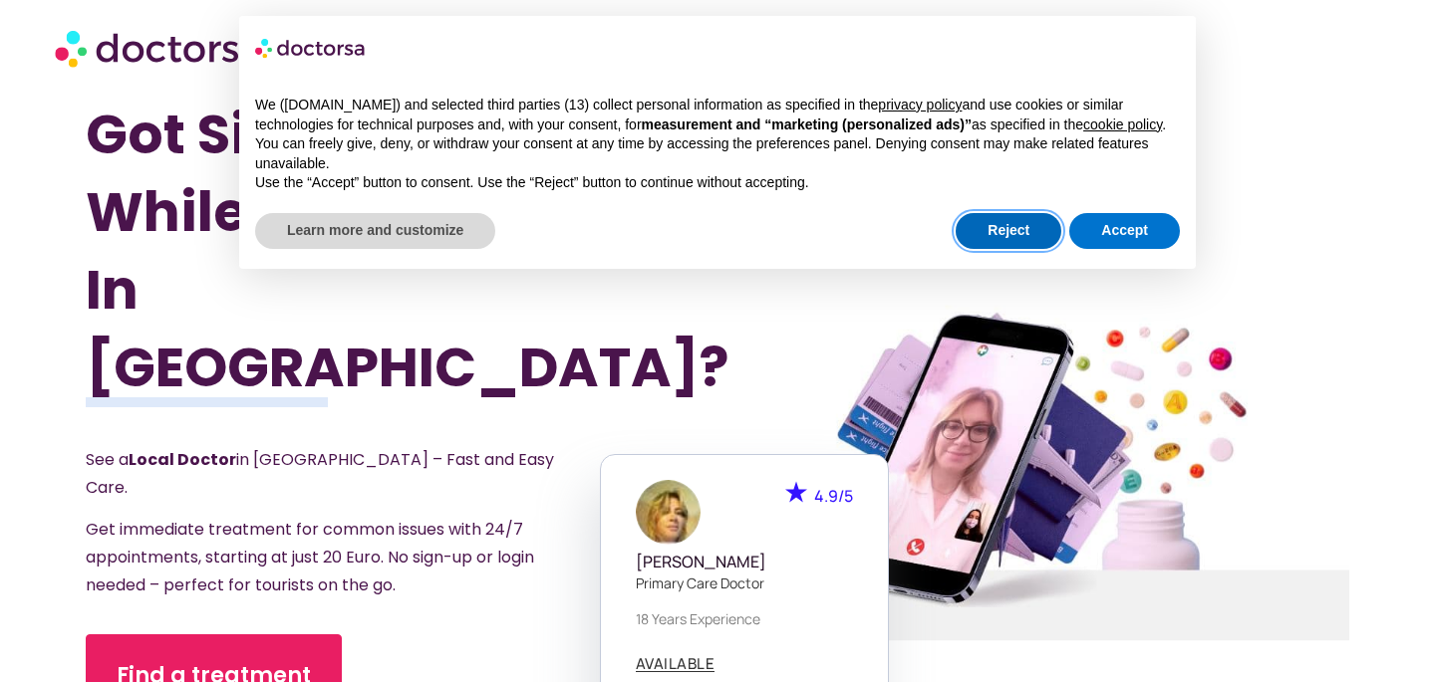
click at [989, 246] on button "Reject" at bounding box center [1008, 231] width 106 height 36
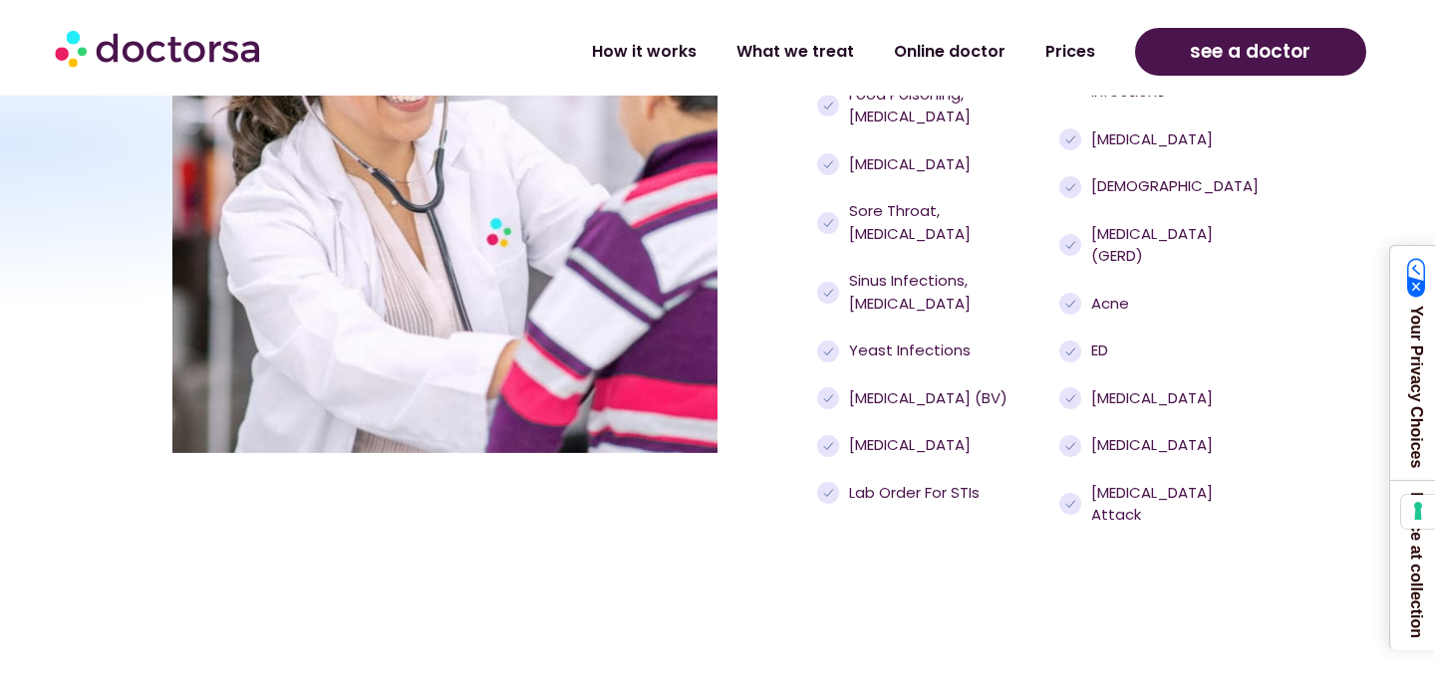
scroll to position [1919, 0]
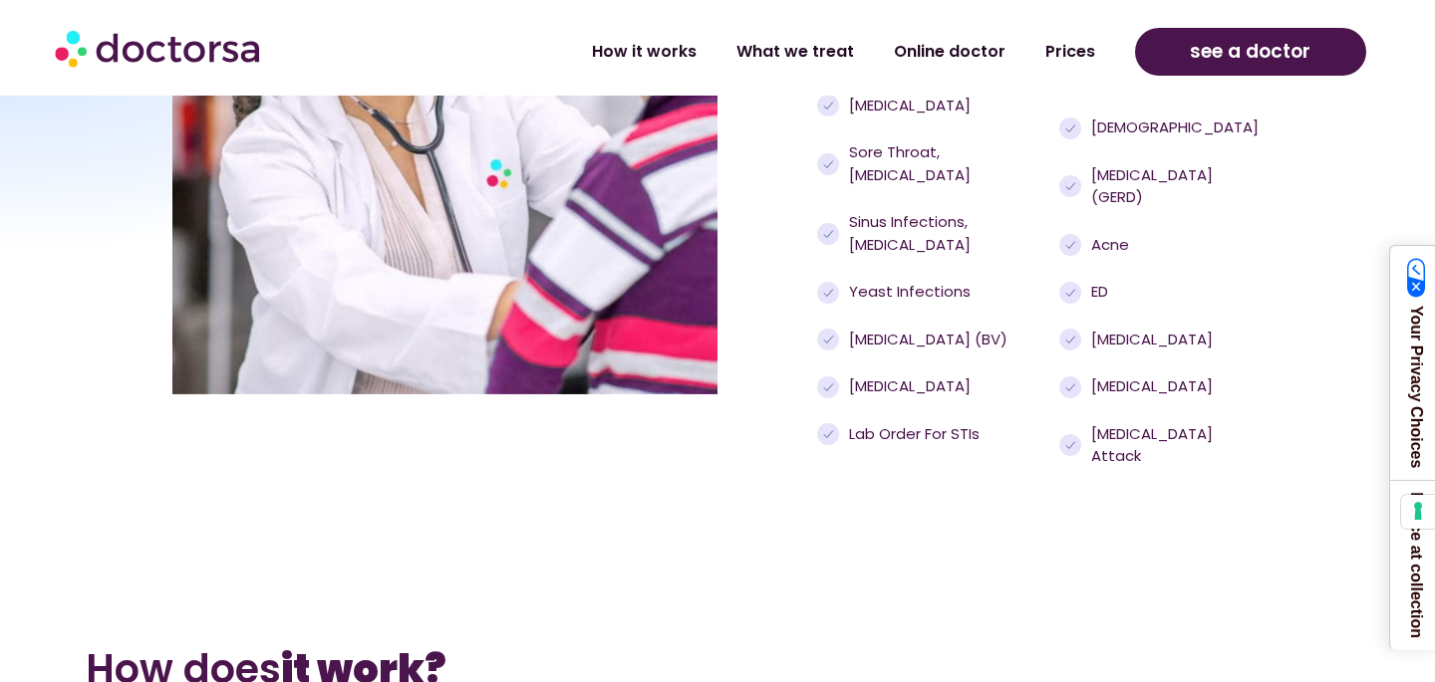
click at [161, 48] on img at bounding box center [159, 48] width 209 height 60
click at [1041, 473] on section "How does it work? 99% of our users resolve their issues within 1 hour. Curious …" at bounding box center [717, 649] width 1435 height 353
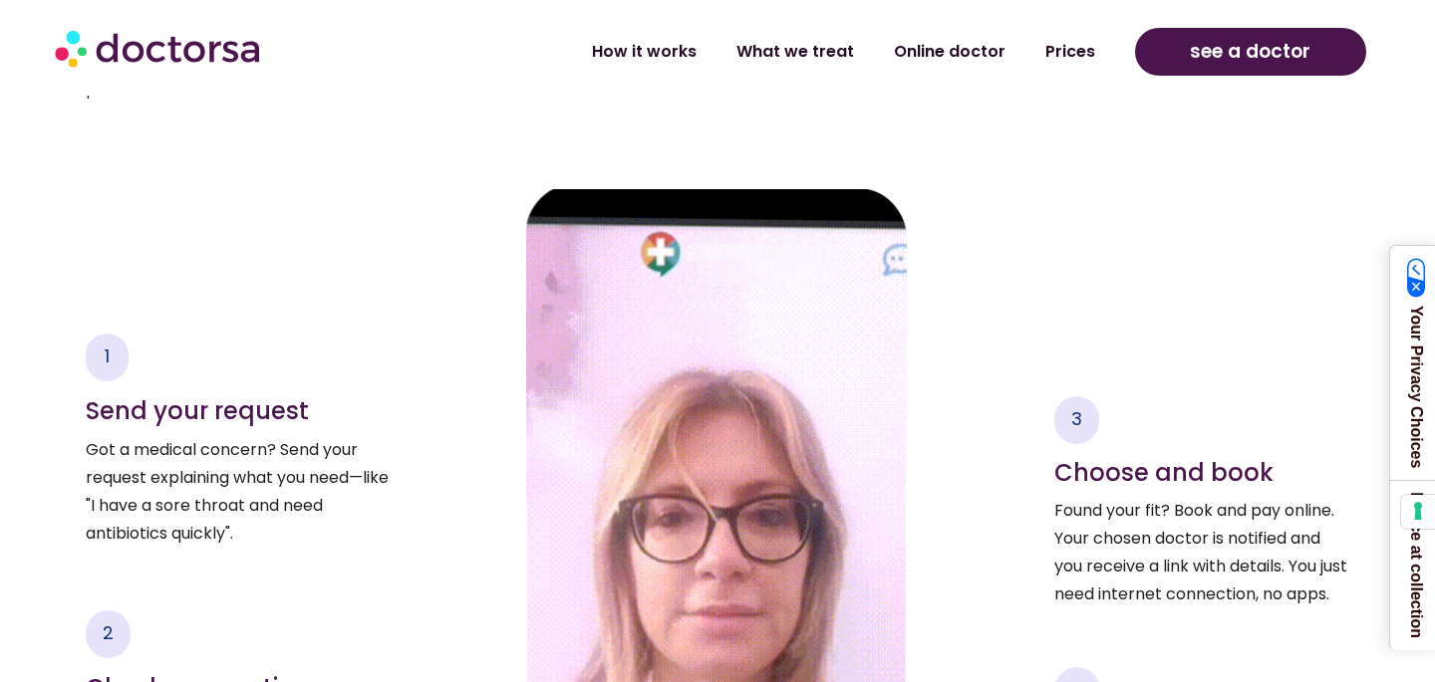
scroll to position [2630, 0]
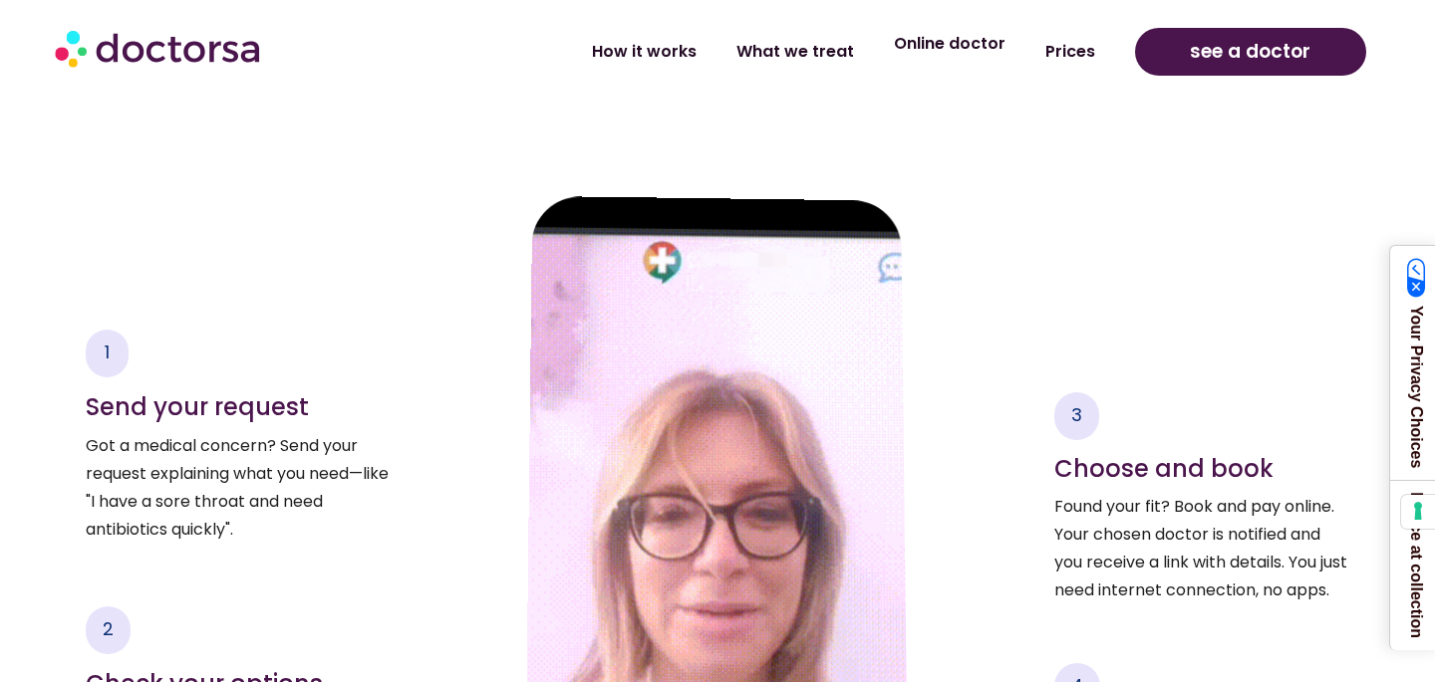
click at [970, 53] on link "Online doctor" at bounding box center [949, 44] width 151 height 46
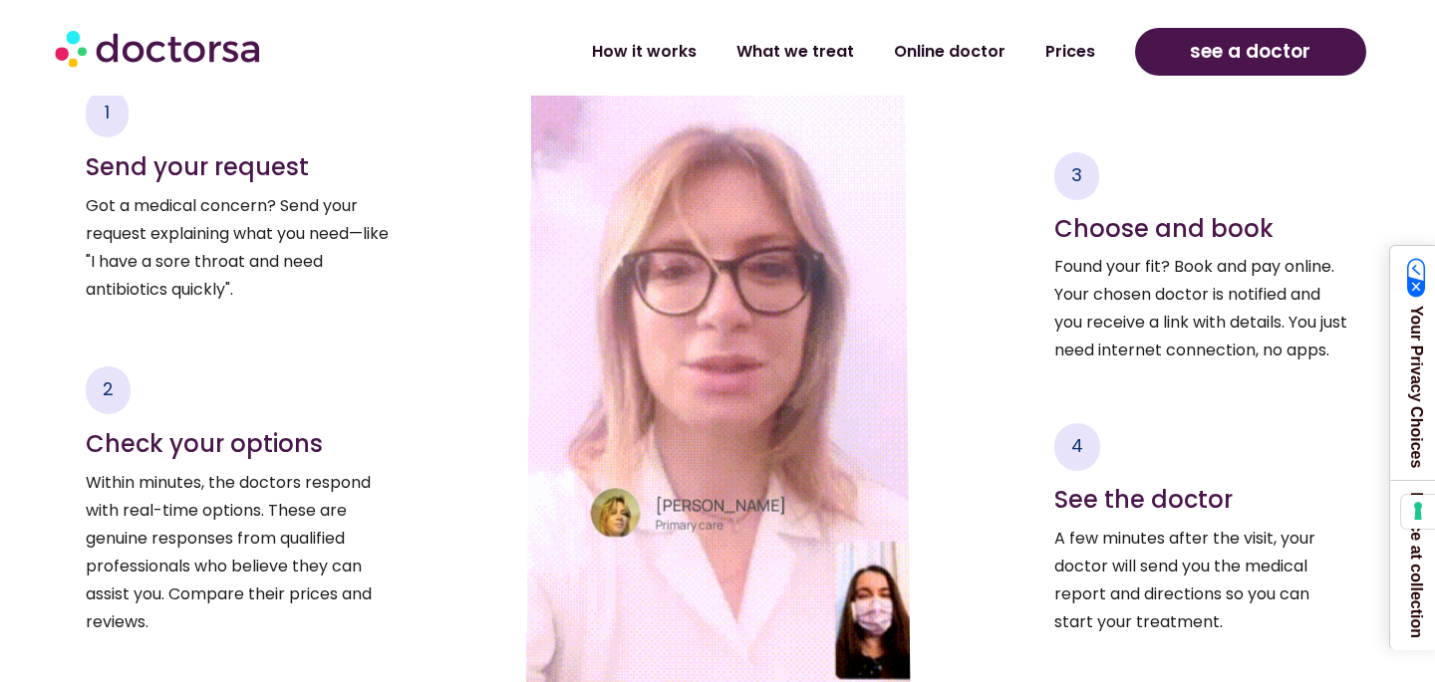
scroll to position [3270, 0]
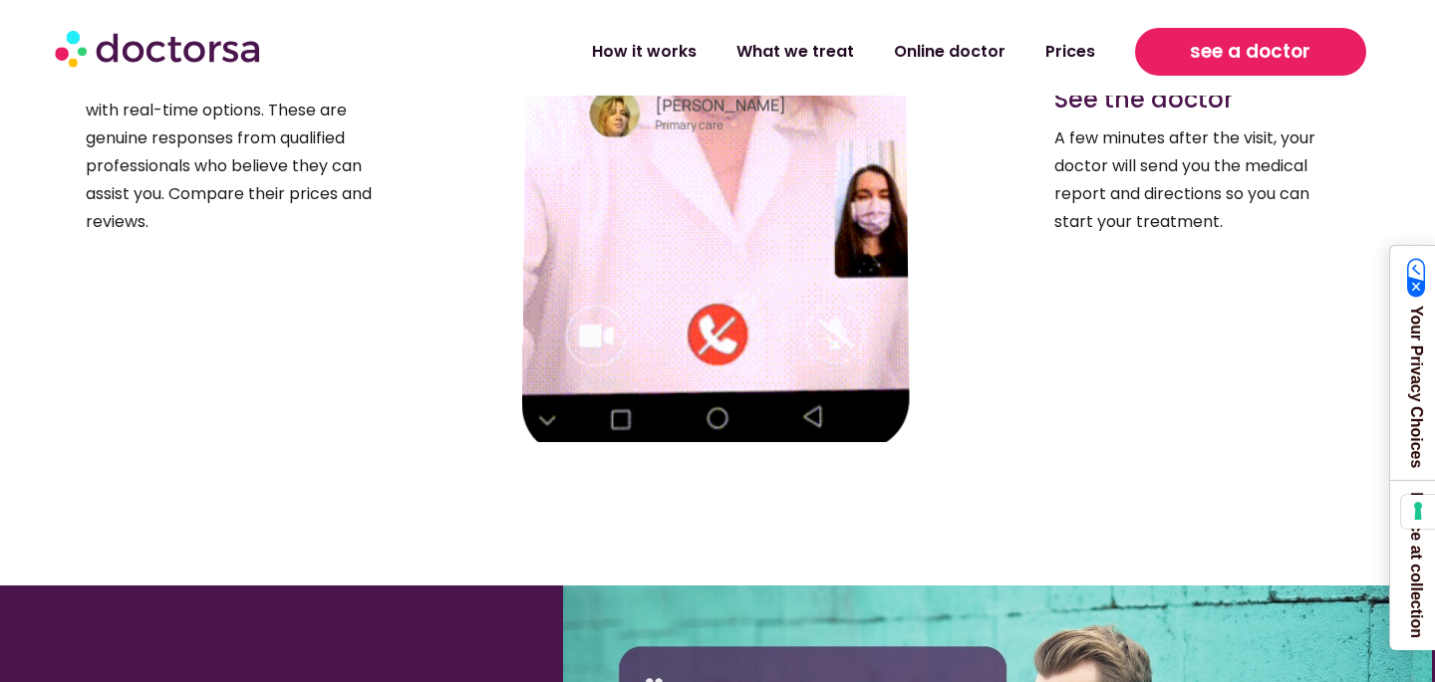
click at [1201, 63] on span "see a doctor" at bounding box center [1249, 52] width 121 height 32
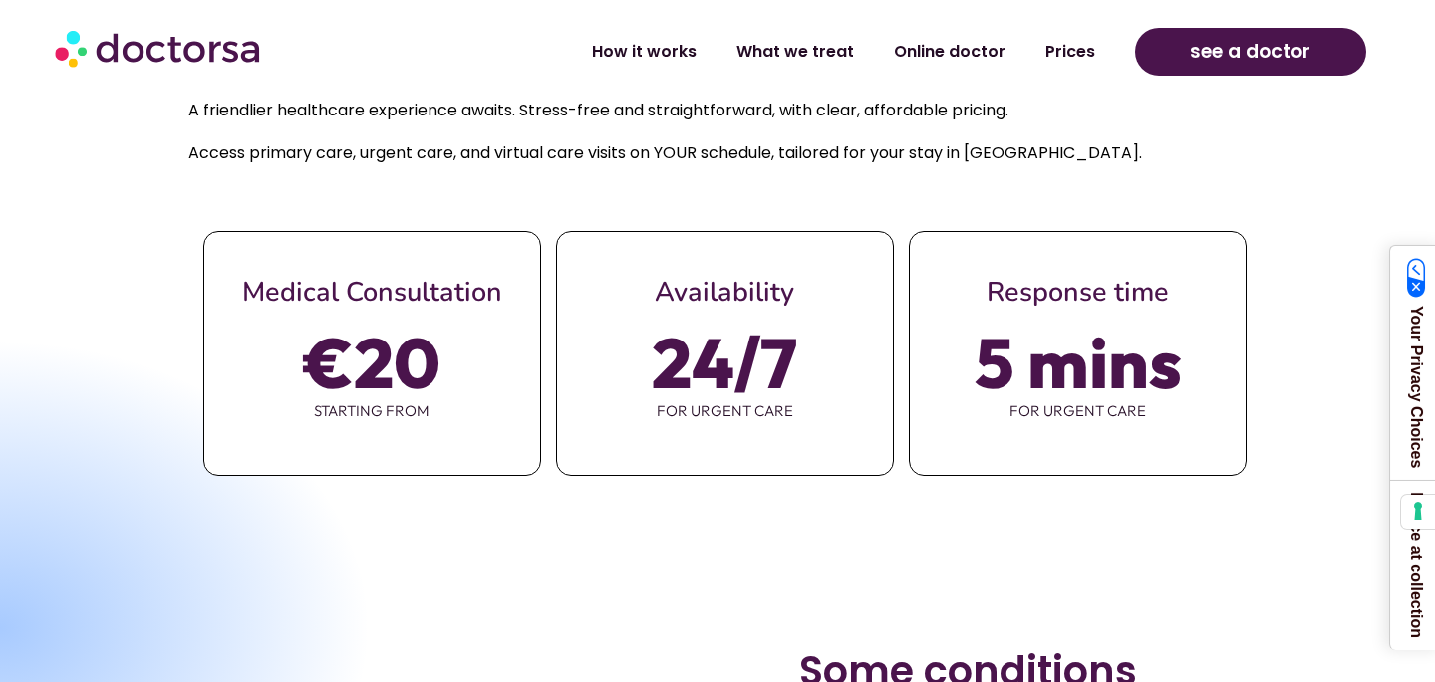
scroll to position [969, 0]
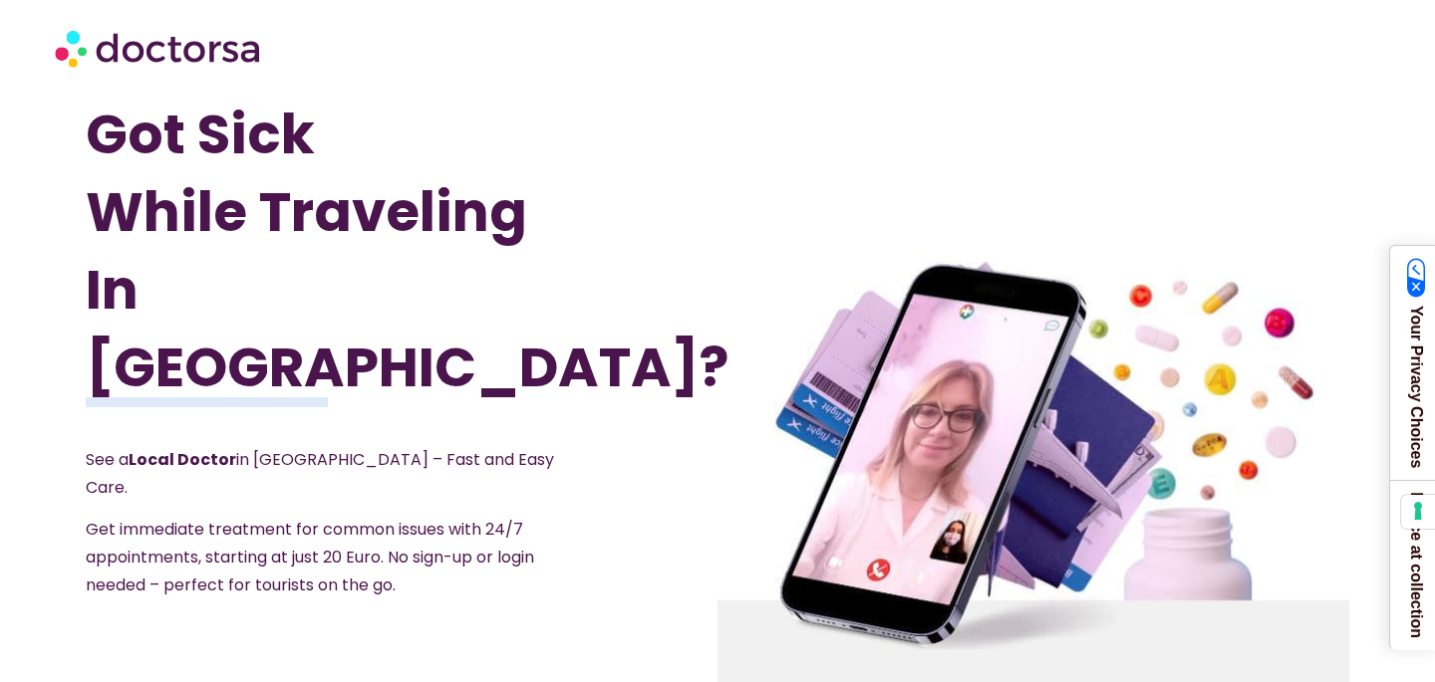
scroll to position [973, 0]
